Goal: Transaction & Acquisition: Purchase product/service

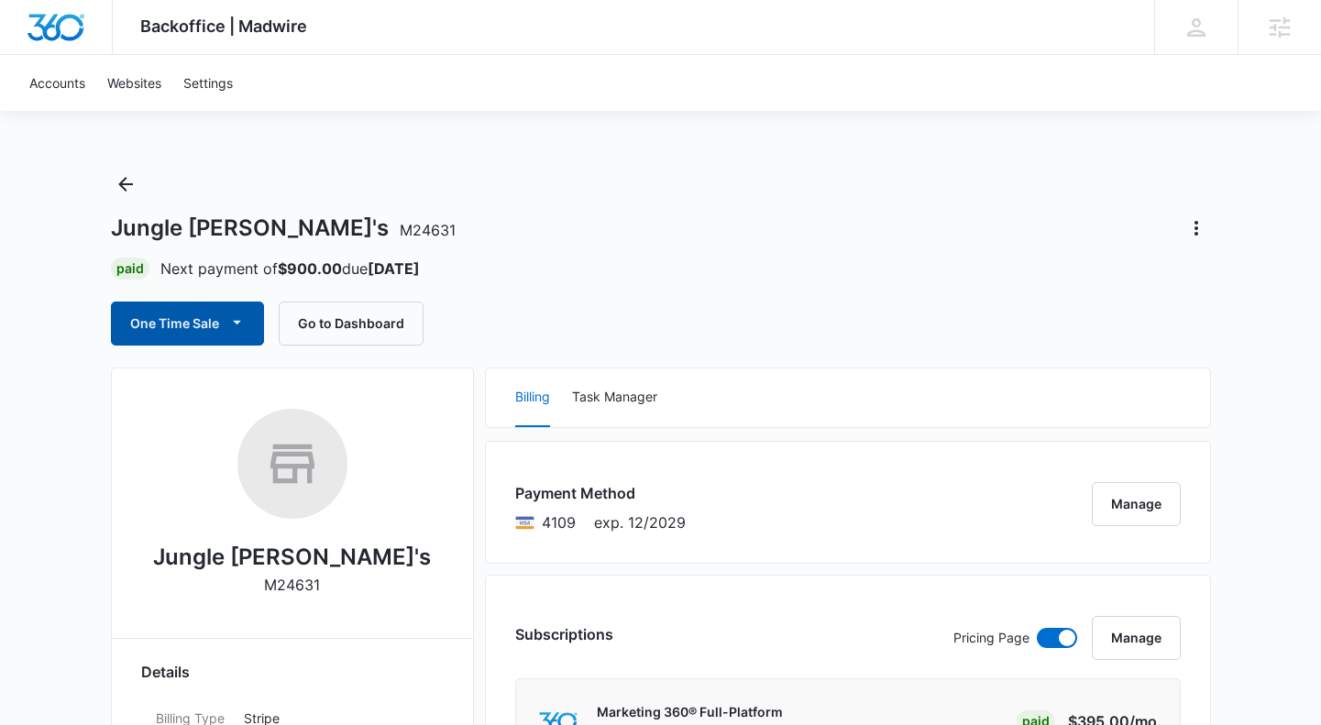
click at [144, 324] on button "One Time Sale" at bounding box center [187, 324] width 153 height 44
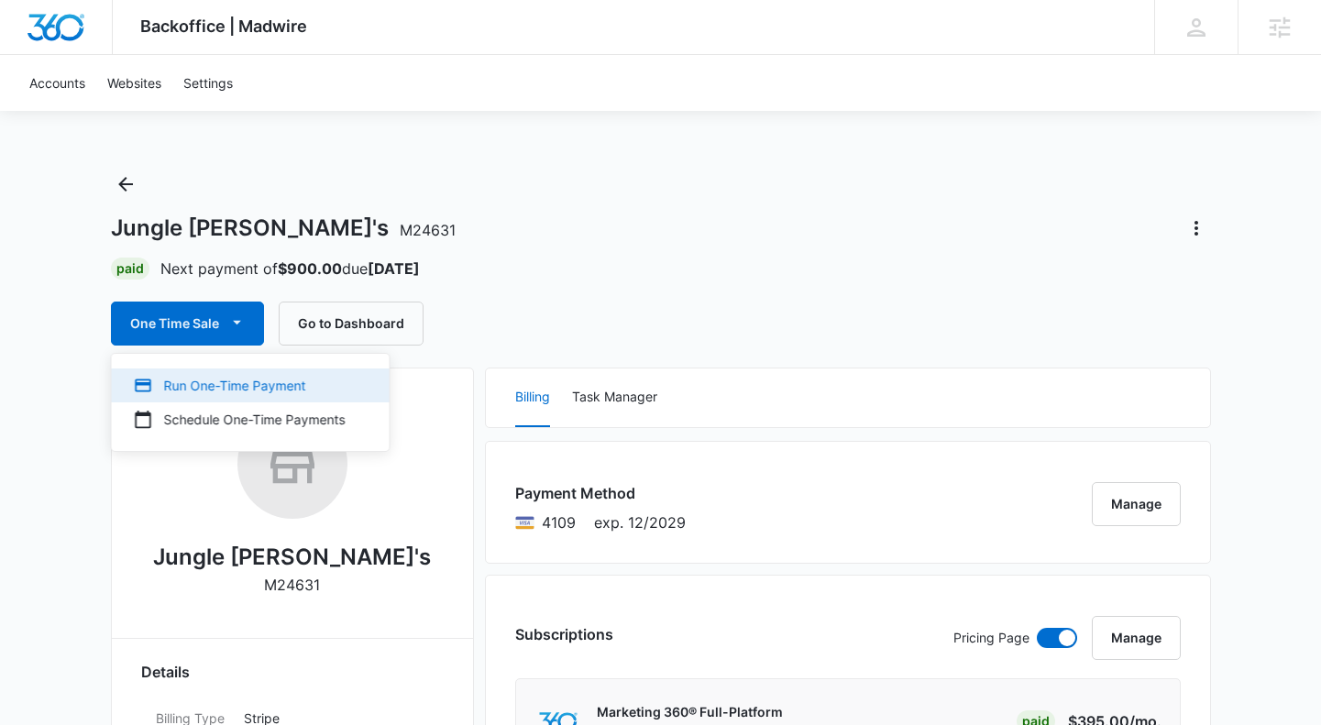
click at [270, 389] on div "Run One-Time Payment" at bounding box center [240, 385] width 212 height 19
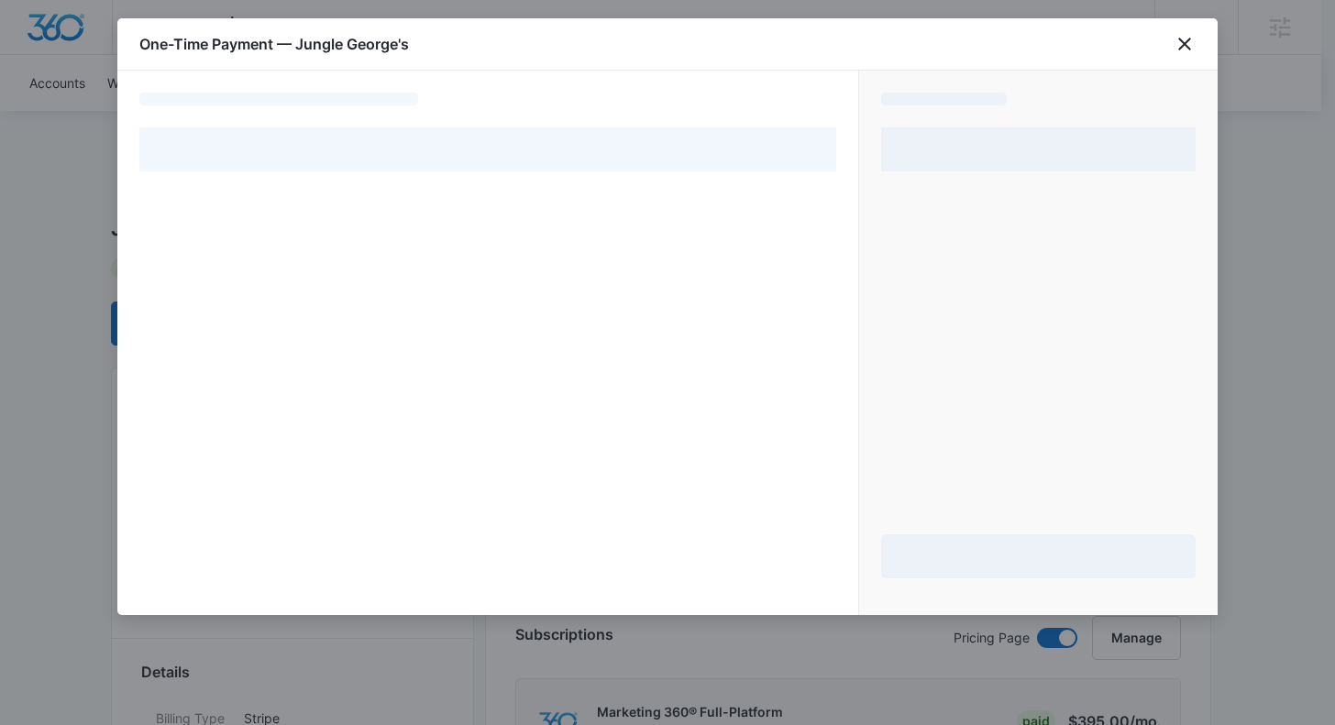
select select "pm_1RIyIYA4n8RTgNjUu61QV8Lg"
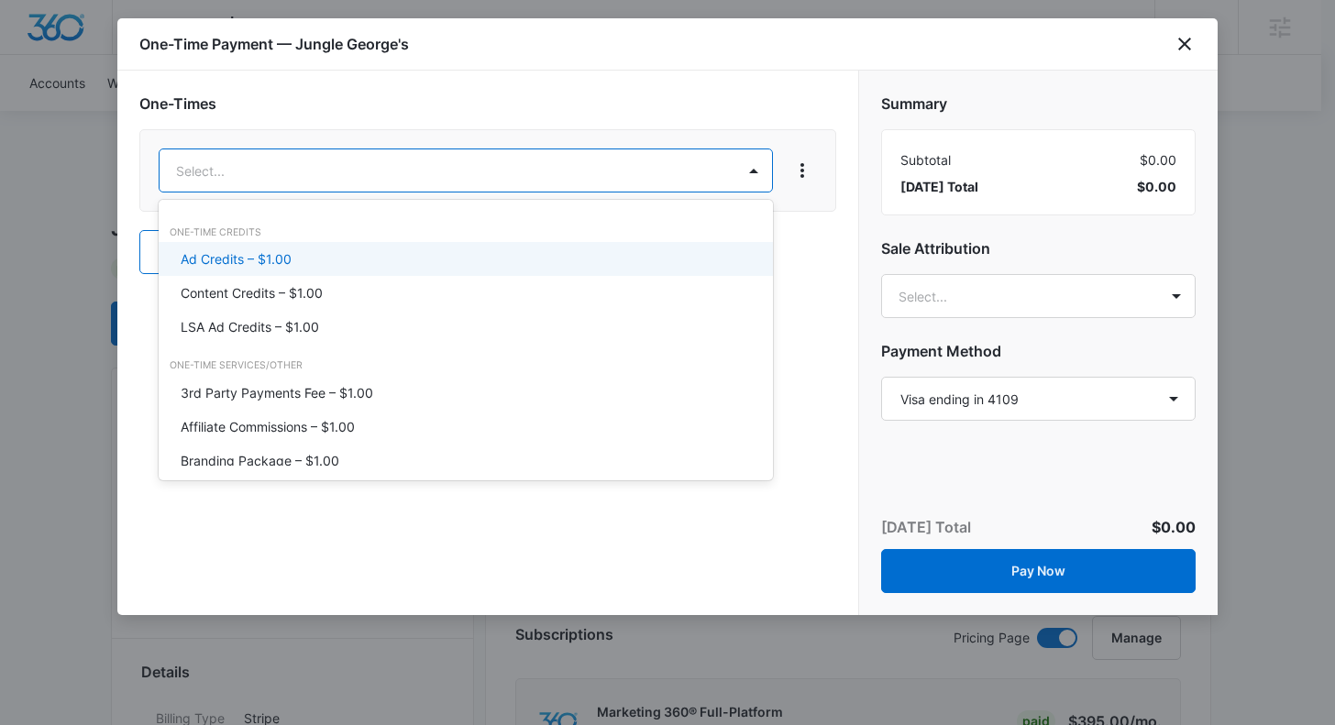
click at [502, 252] on div "Ad Credits – $1.00" at bounding box center [464, 258] width 567 height 19
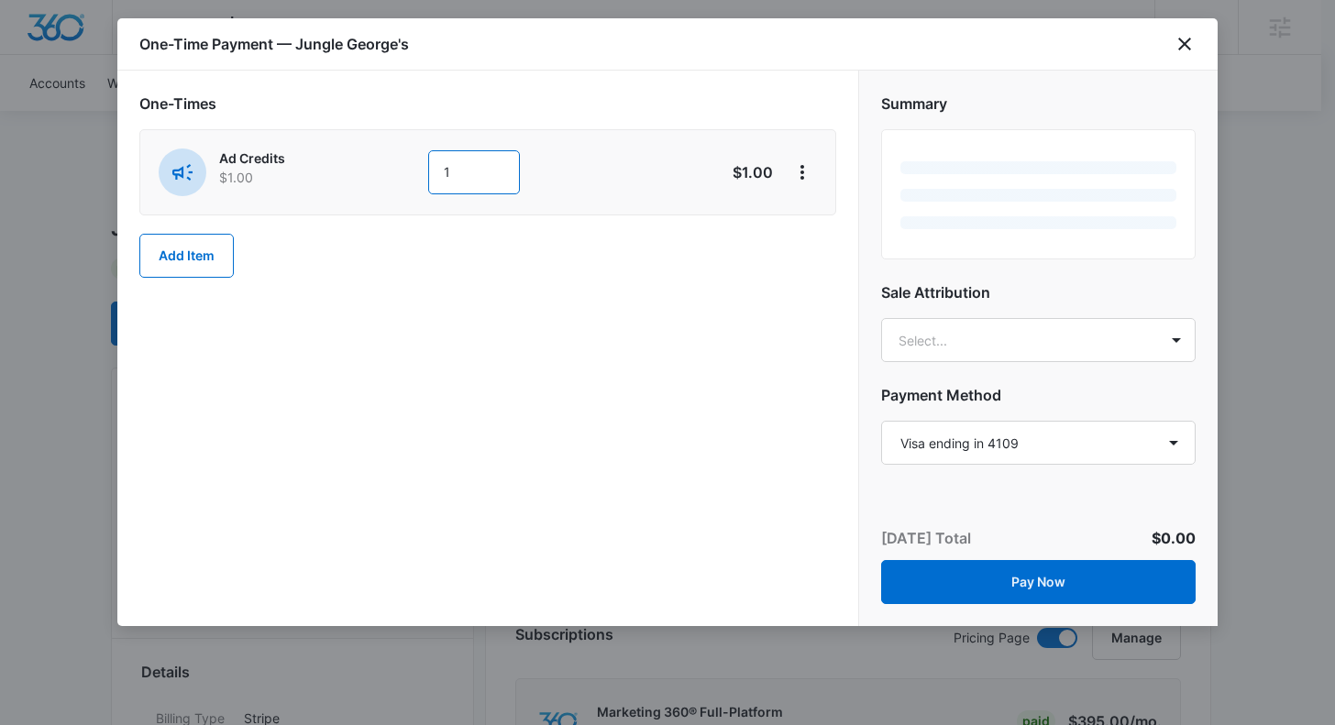
click at [492, 182] on input "1" at bounding box center [474, 172] width 92 height 44
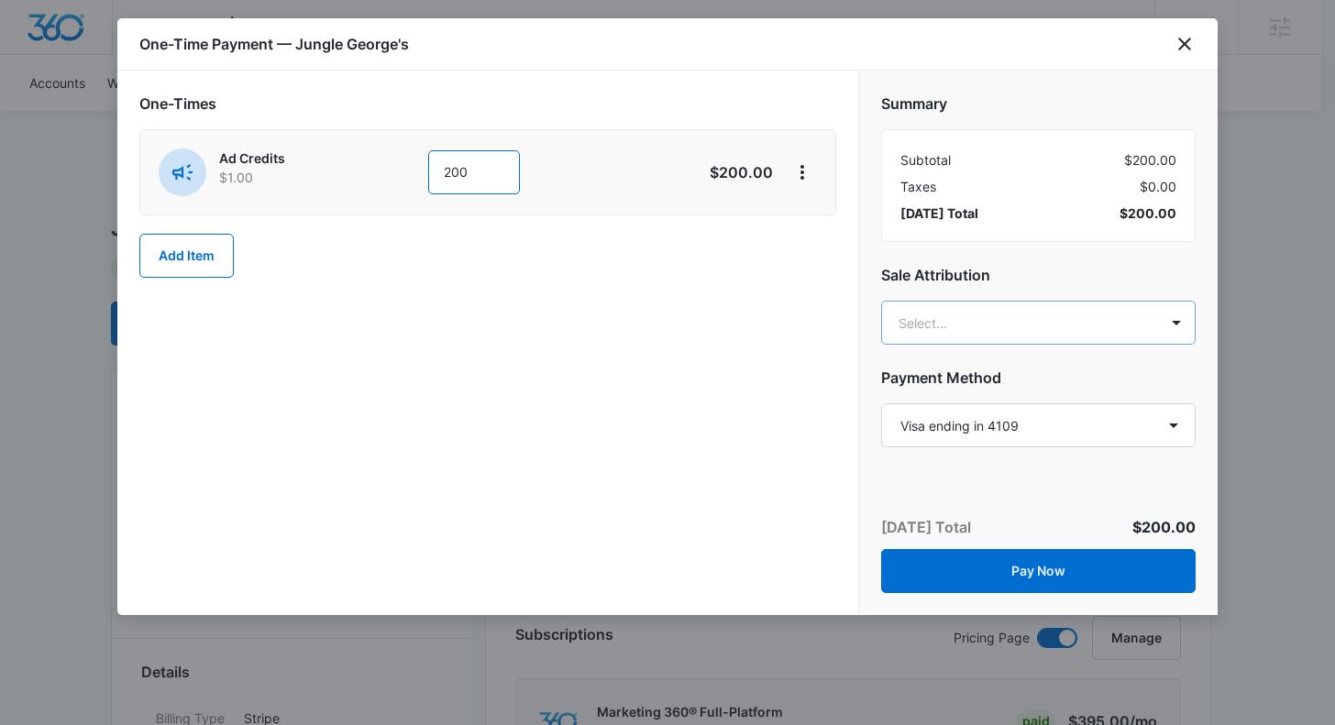
type input "200"
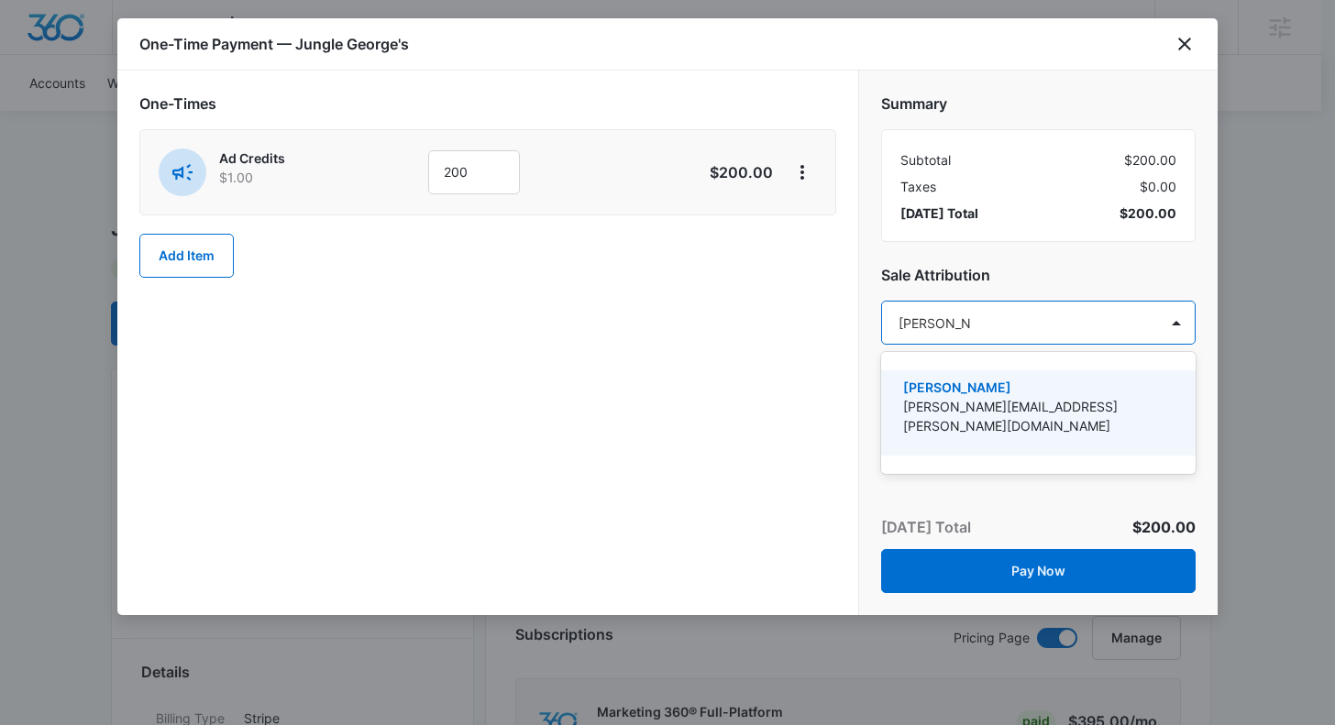
type input "[PERSON_NAME]"
click at [1016, 380] on p "[PERSON_NAME]" at bounding box center [1036, 387] width 267 height 19
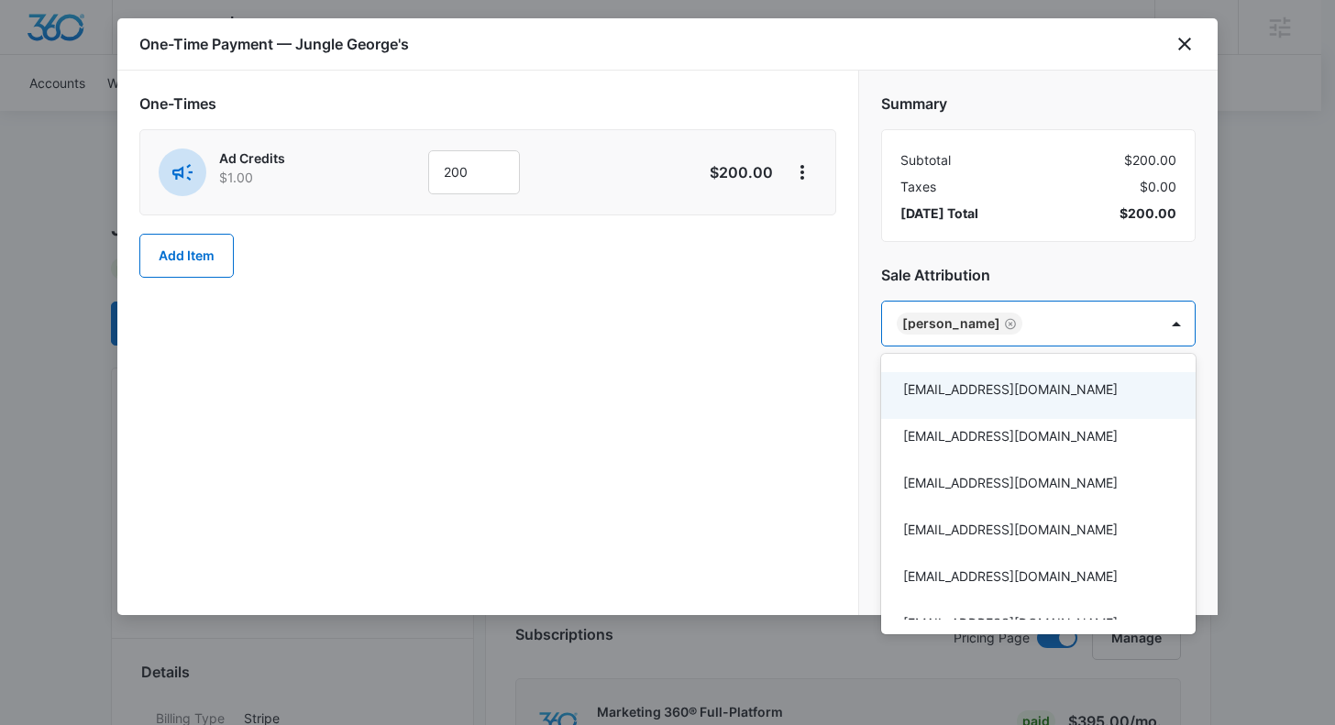
click at [830, 409] on div at bounding box center [667, 362] width 1335 height 725
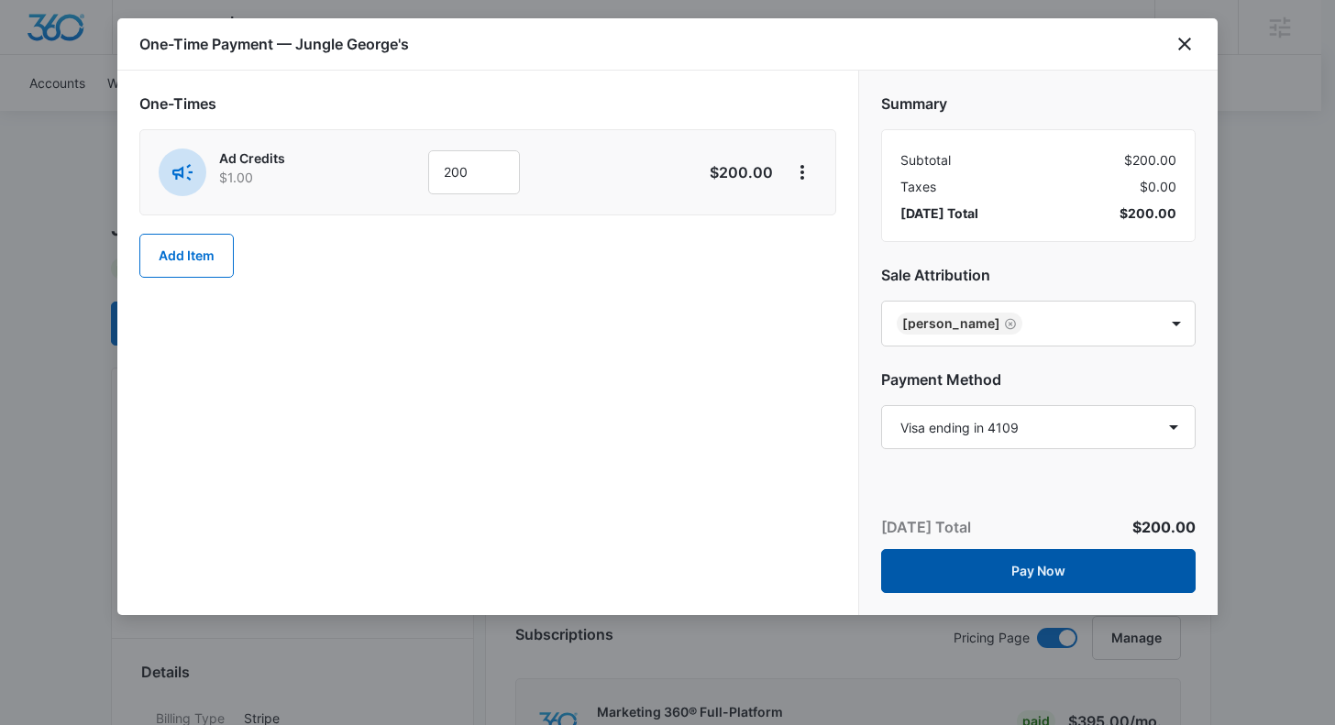
click at [996, 582] on button "Pay Now" at bounding box center [1038, 571] width 314 height 44
